Goal: Check status

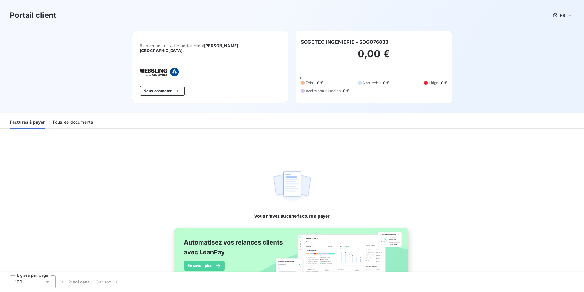
drag, startPoint x: 29, startPoint y: 120, endPoint x: 32, endPoint y: 121, distance: 3.3
click at [31, 120] on div "Factures à payer" at bounding box center [27, 122] width 35 height 13
click at [68, 118] on div "Tous les documents" at bounding box center [72, 122] width 41 height 13
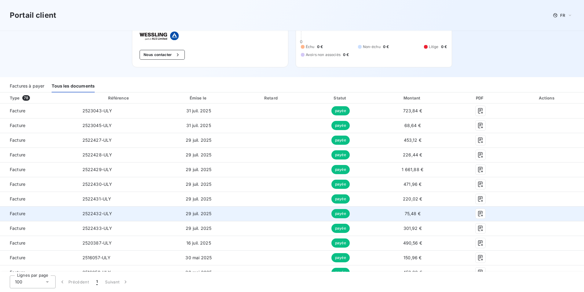
scroll to position [31, 0]
